Goal: Information Seeking & Learning: Learn about a topic

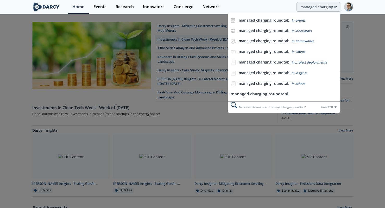
type input "managed charging roundtable"
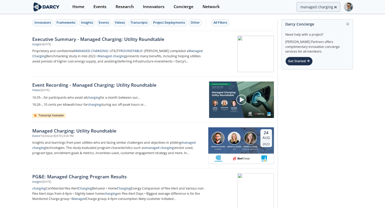
click at [146, 38] on div "Executive Summary - Managed Charging: Utility Roundtable" at bounding box center [118, 39] width 172 height 7
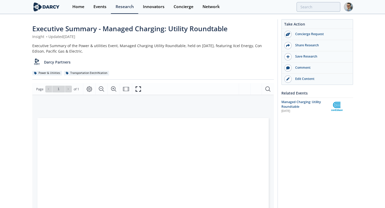
click at [13, 120] on div "Executive Summary - Managed Charging: Utility Roundtable Insight • Updated [DAT…" at bounding box center [192, 201] width 385 height 372
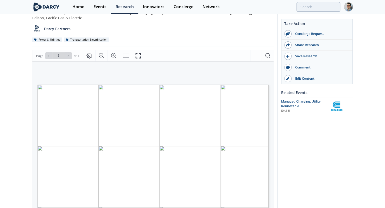
scroll to position [41, 0]
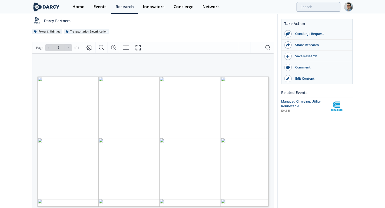
click at [42, 6] on img at bounding box center [46, 6] width 28 height 9
